Goal: Task Accomplishment & Management: Manage account settings

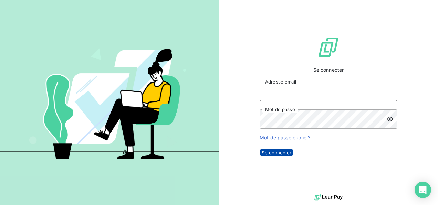
type input "[PERSON_NAME][EMAIL_ADDRESS][PERSON_NAME][DOMAIN_NAME]"
click at [293, 154] on button "Se connecter" at bounding box center [277, 152] width 34 height 6
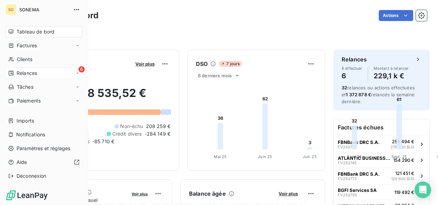
click at [13, 69] on div "6 Relances" at bounding box center [44, 72] width 77 height 11
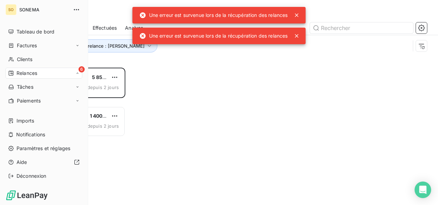
scroll to position [132, 87]
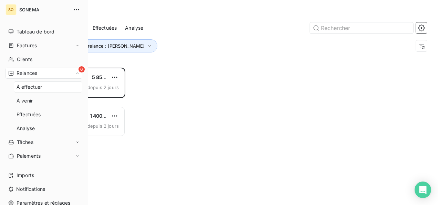
click at [38, 76] on div "6 Relances" at bounding box center [44, 72] width 77 height 11
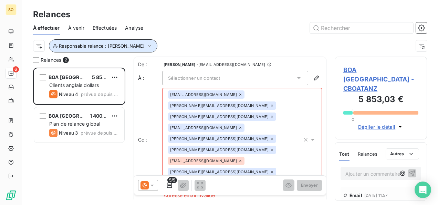
click at [107, 46] on span "Responsable relance : [PERSON_NAME]" at bounding box center [102, 46] width 86 height 6
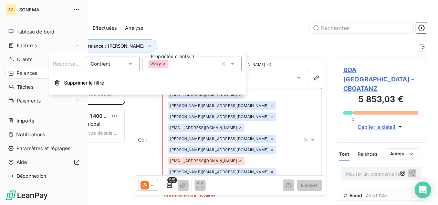
click at [12, 73] on icon at bounding box center [11, 73] width 5 height 5
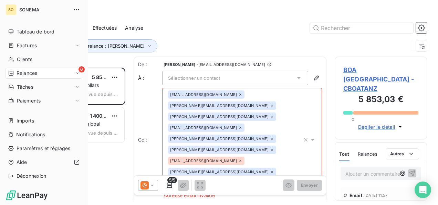
click at [14, 74] on div "Relances" at bounding box center [22, 73] width 29 height 7
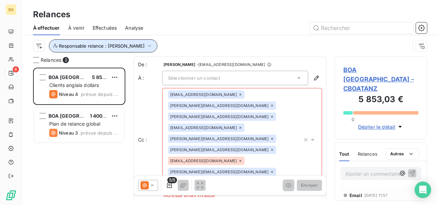
click at [146, 42] on icon "button" at bounding box center [149, 45] width 7 height 7
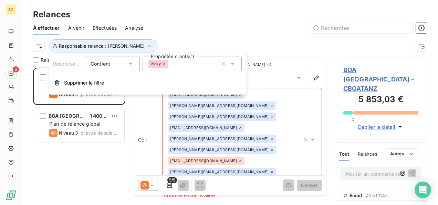
click at [162, 63] on icon at bounding box center [164, 64] width 4 height 4
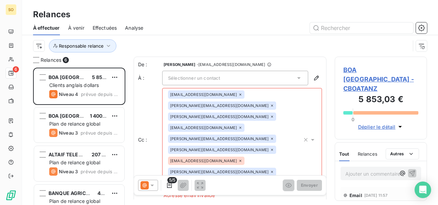
click at [196, 28] on div at bounding box center [289, 27] width 275 height 11
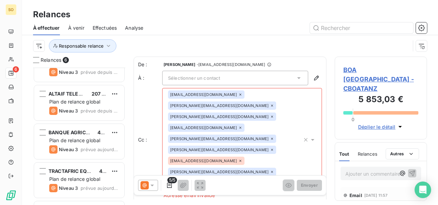
scroll to position [0, 0]
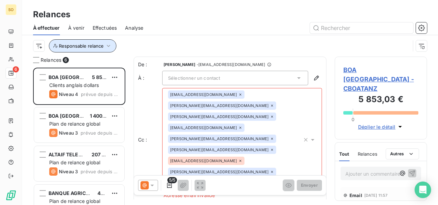
click at [105, 46] on icon "button" at bounding box center [108, 45] width 7 height 7
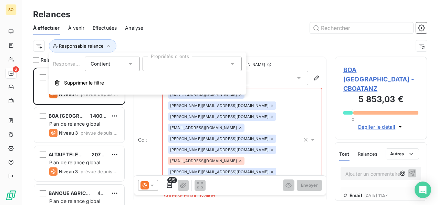
click at [147, 60] on div at bounding box center [192, 63] width 99 height 14
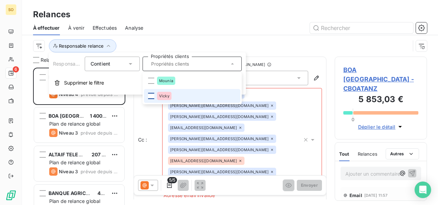
click at [152, 97] on div at bounding box center [151, 96] width 6 height 6
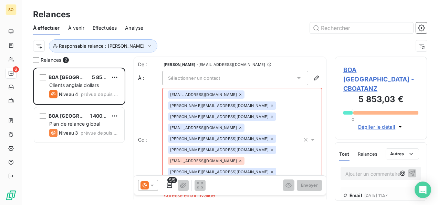
click at [222, 18] on div "Relances" at bounding box center [230, 14] width 416 height 12
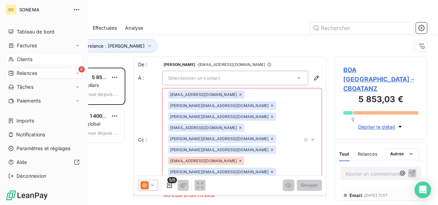
click at [18, 63] on div "Clients" at bounding box center [44, 59] width 77 height 11
